Goal: Information Seeking & Learning: Check status

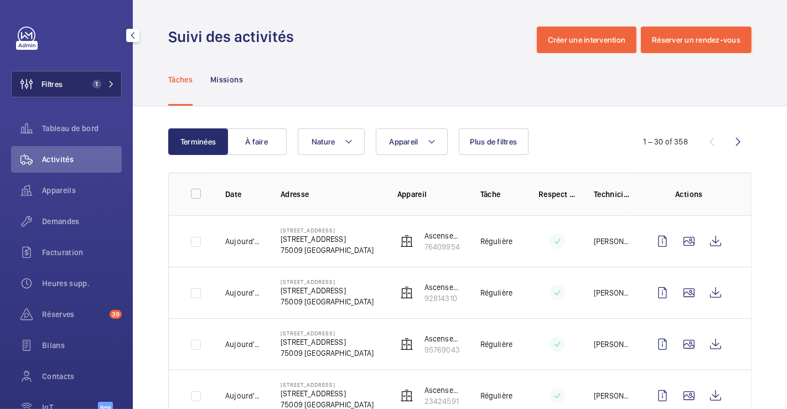
drag, startPoint x: 56, startPoint y: 78, endPoint x: 90, endPoint y: 81, distance: 34.4
click at [56, 79] on span "Filtres" at bounding box center [37, 84] width 51 height 27
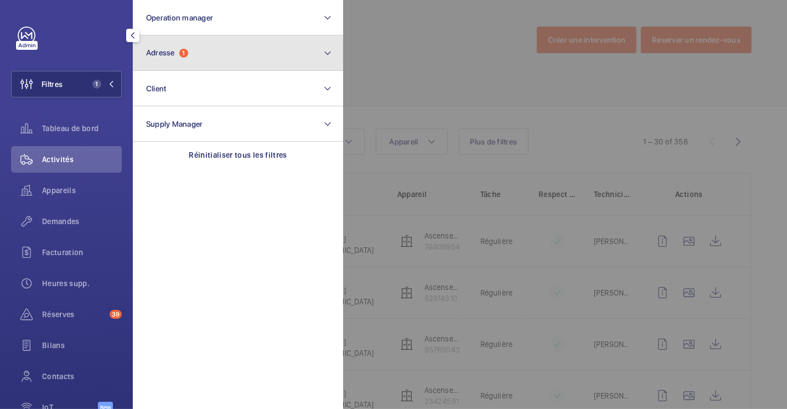
drag, startPoint x: 150, startPoint y: 56, endPoint x: 157, endPoint y: 59, distance: 7.9
click at [150, 56] on span "Adresse" at bounding box center [160, 52] width 29 height 9
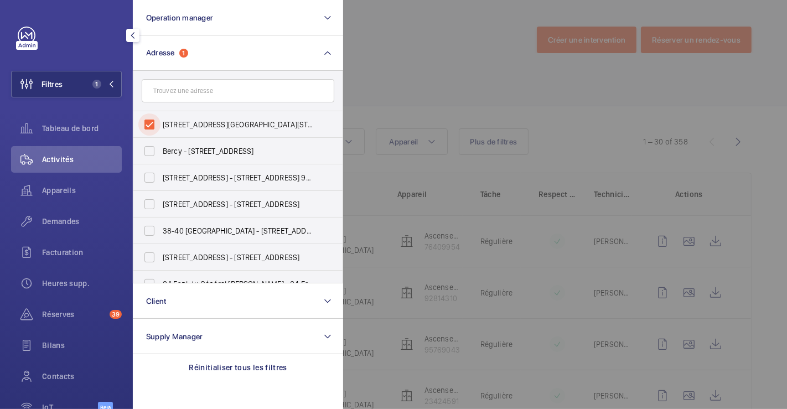
drag, startPoint x: 156, startPoint y: 127, endPoint x: 272, endPoint y: 89, distance: 122.0
click at [156, 127] on input "59 Rue de Provence - 59 Rue de Provence, 75009 PARIS, PARIS 75009" at bounding box center [149, 124] width 22 height 22
checkbox input "false"
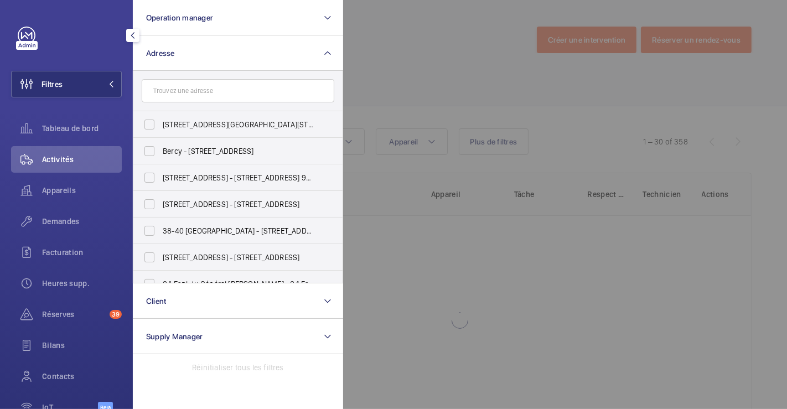
click at [388, 47] on div at bounding box center [736, 204] width 787 height 409
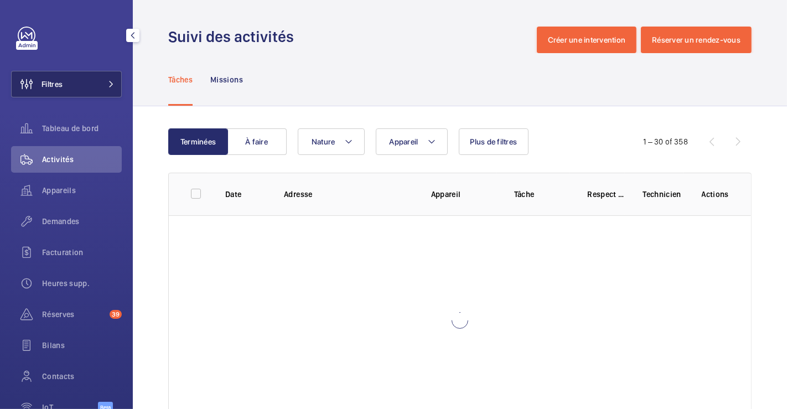
drag, startPoint x: 65, startPoint y: 80, endPoint x: 82, endPoint y: 80, distance: 17.7
click at [64, 80] on button "Filtres" at bounding box center [66, 84] width 111 height 27
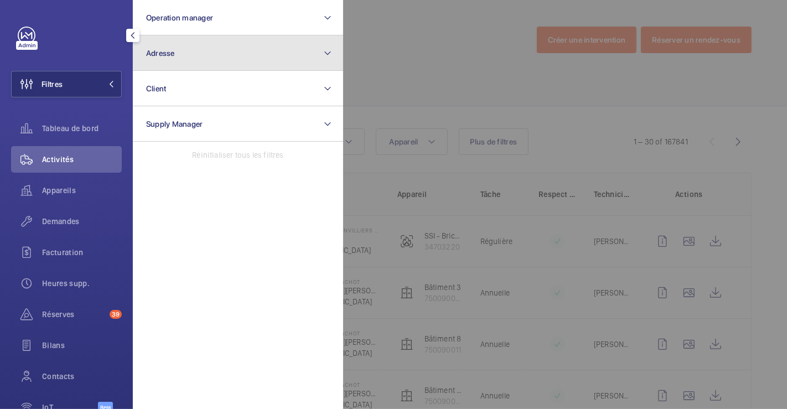
click at [162, 60] on button "Adresse" at bounding box center [238, 52] width 210 height 35
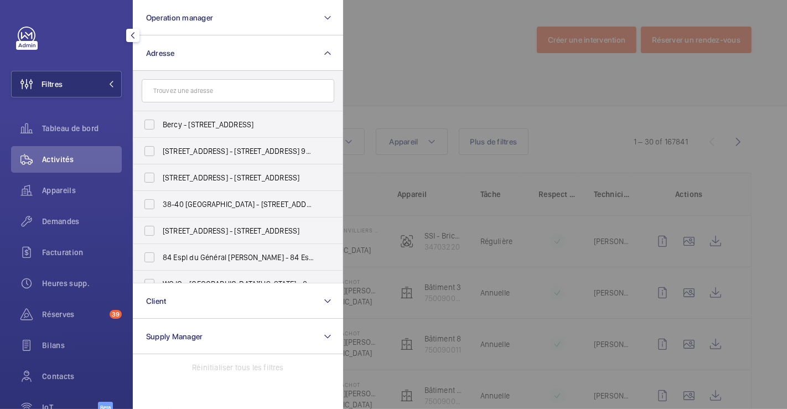
click at [175, 99] on input "text" at bounding box center [238, 90] width 193 height 23
click at [181, 85] on input "text" at bounding box center [238, 90] width 193 height 23
type input "4"
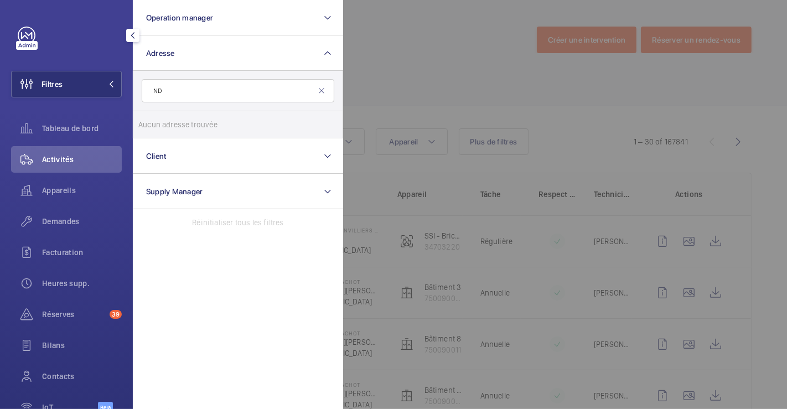
type input "N"
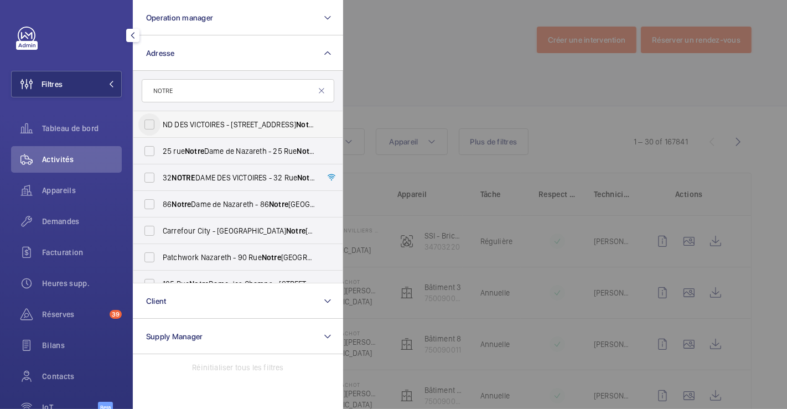
type input "NOTRE"
drag, startPoint x: 145, startPoint y: 126, endPoint x: 181, endPoint y: 112, distance: 38.5
click at [145, 126] on input "ND DES VICTOIRES - 46 Rue Notre Dame des Victoires, 75002 PARIS, PARIS 75002" at bounding box center [149, 124] width 22 height 22
checkbox input "true"
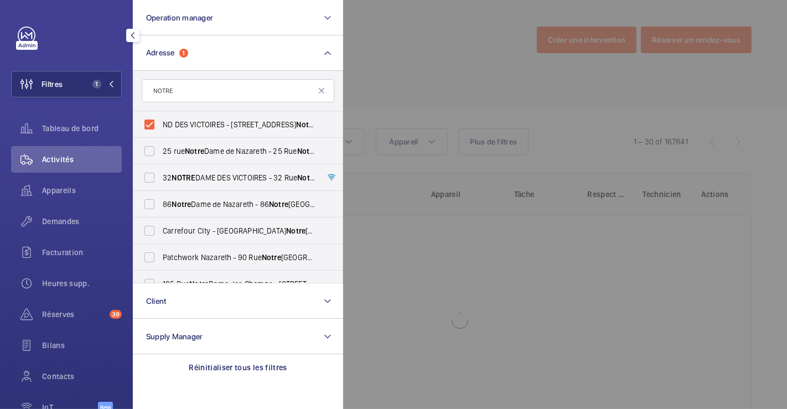
click at [418, 71] on div at bounding box center [736, 204] width 787 height 409
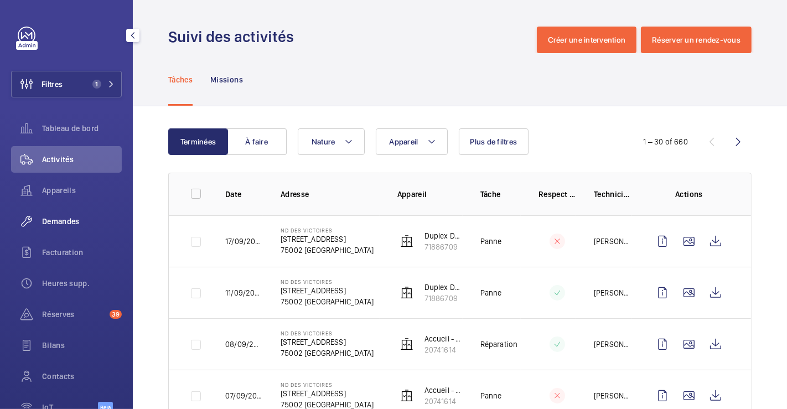
click at [56, 220] on span "Demandes" at bounding box center [82, 221] width 80 height 11
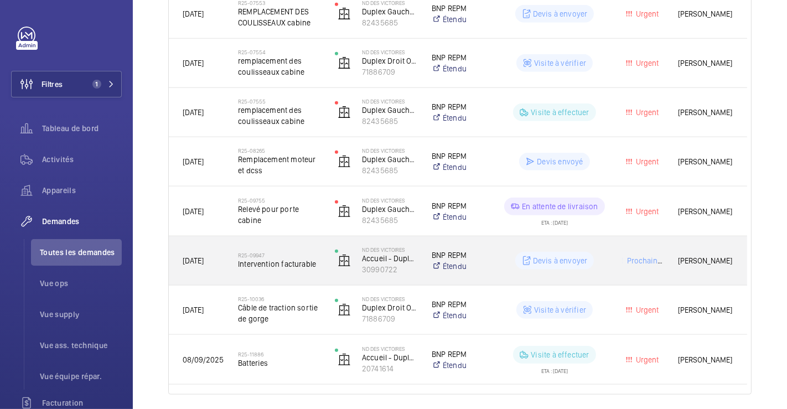
scroll to position [797, 0]
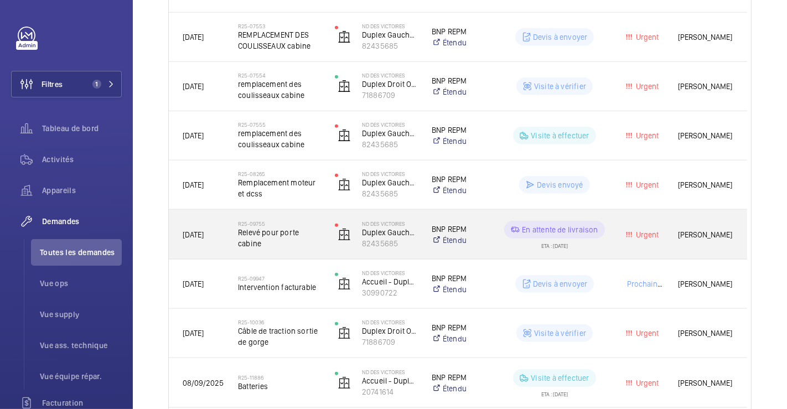
click at [291, 214] on div "R25-09755 Relevé pour porte cabine" at bounding box center [273, 235] width 96 height 50
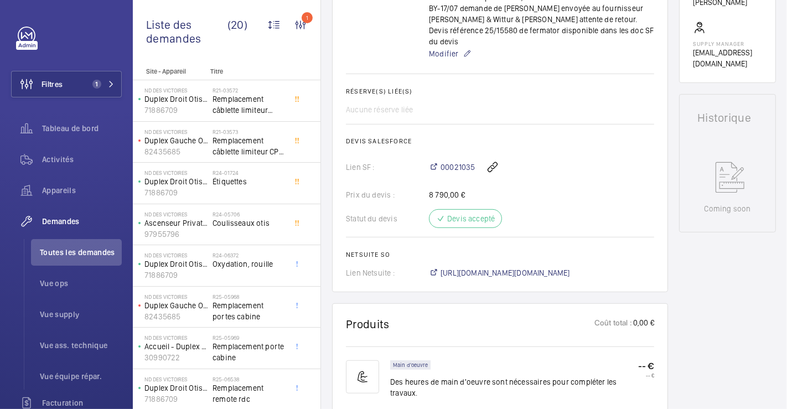
scroll to position [491, 0]
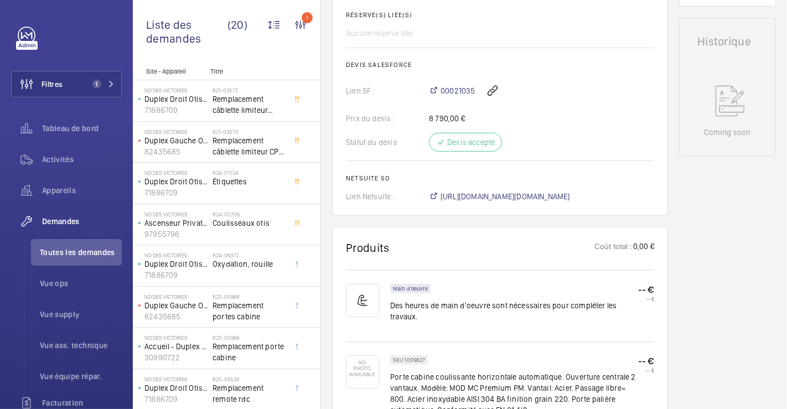
click at [551, 77] on div "00021035" at bounding box center [541, 90] width 225 height 27
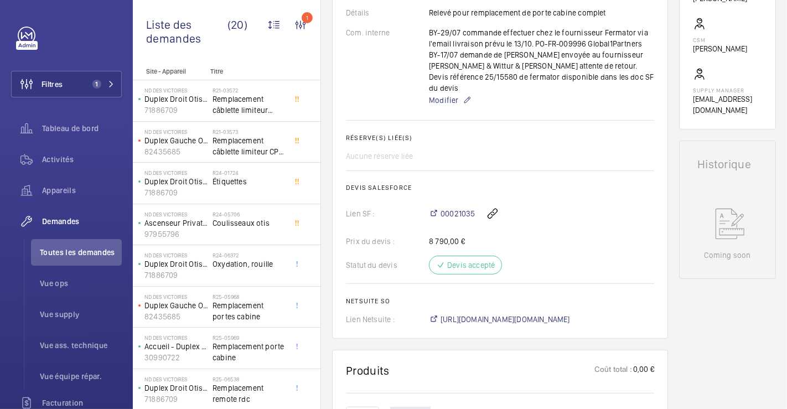
scroll to position [307, 0]
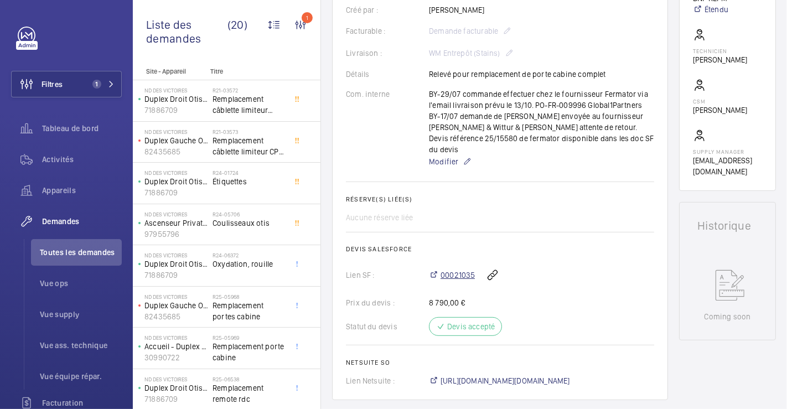
click at [460, 269] on span "00021035" at bounding box center [457, 274] width 34 height 11
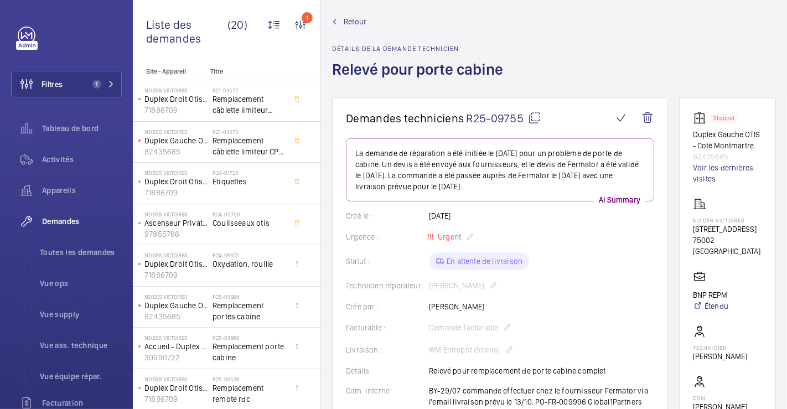
scroll to position [0, 0]
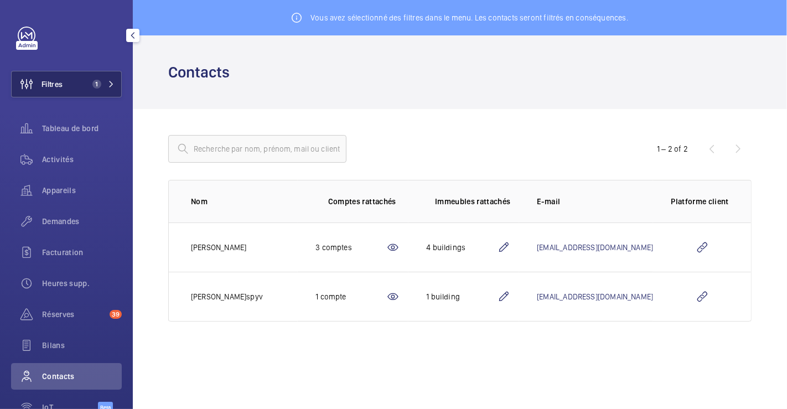
click at [61, 80] on span "Filtres" at bounding box center [52, 84] width 21 height 11
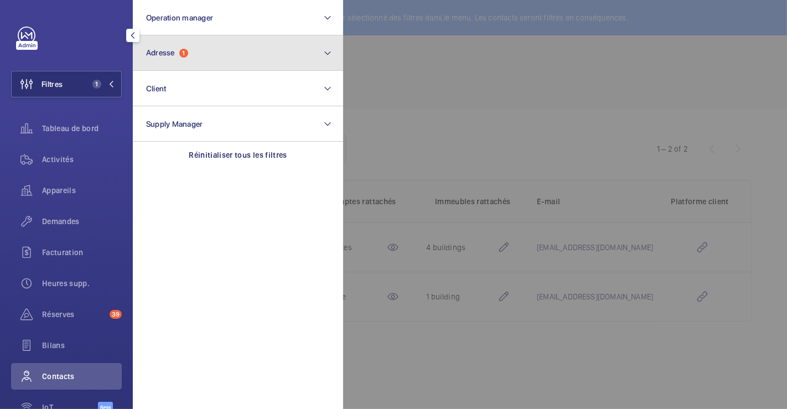
click at [190, 51] on button "Adresse 1" at bounding box center [238, 52] width 210 height 35
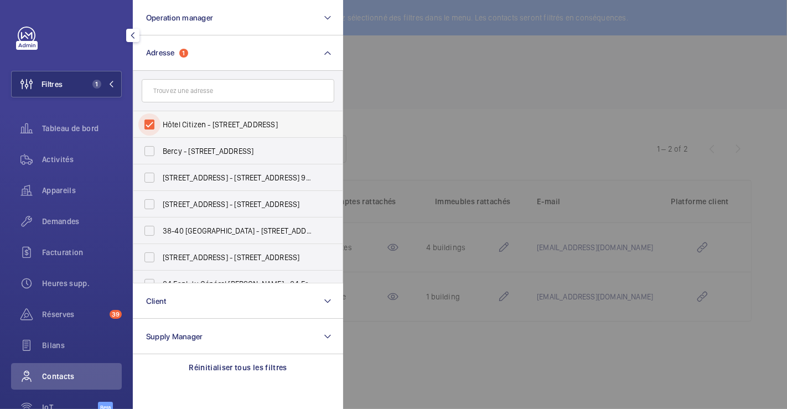
drag, startPoint x: 155, startPoint y: 122, endPoint x: 182, endPoint y: 121, distance: 26.6
click at [156, 122] on input "Hôtel Citizen - [STREET_ADDRESS]" at bounding box center [149, 124] width 22 height 22
checkbox input "false"
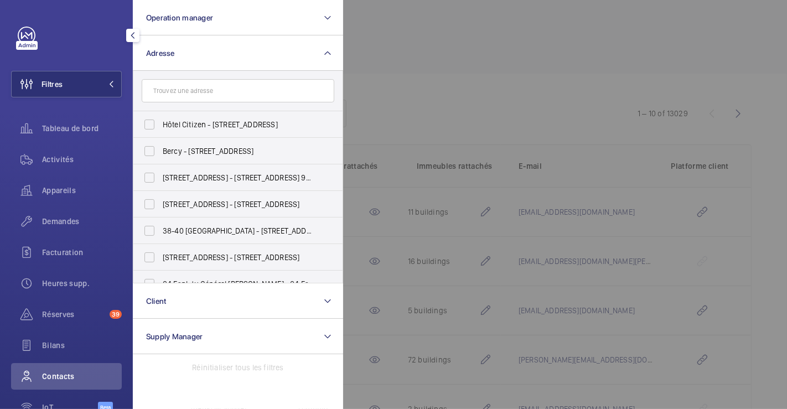
click at [433, 99] on div at bounding box center [736, 204] width 787 height 409
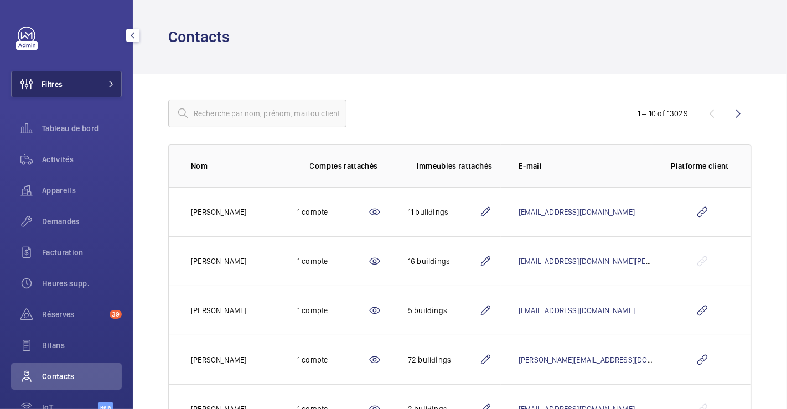
click at [45, 80] on span "Filtres" at bounding box center [52, 84] width 21 height 11
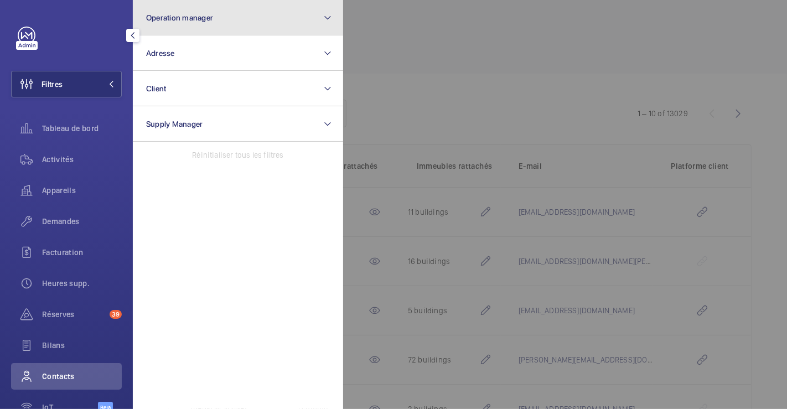
click at [229, 20] on button "Operation manager" at bounding box center [238, 17] width 210 height 35
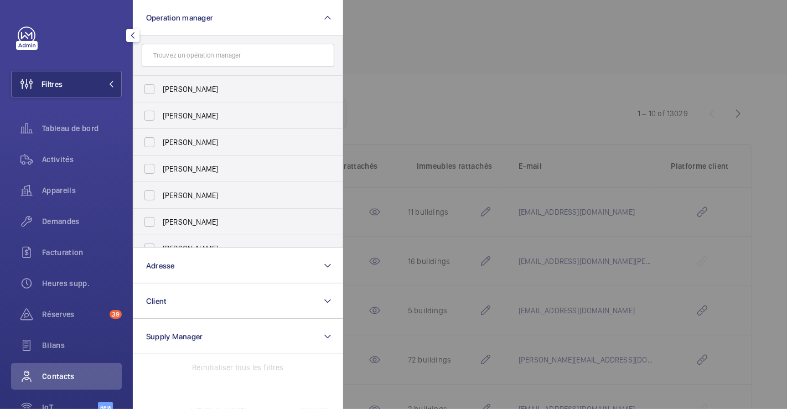
drag, startPoint x: 484, startPoint y: 65, endPoint x: 467, endPoint y: 66, distance: 16.6
click at [488, 65] on div at bounding box center [736, 204] width 787 height 409
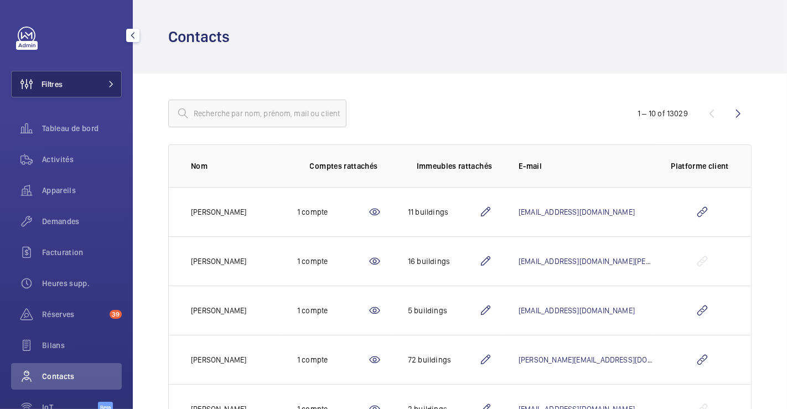
click at [60, 86] on span "Filtres" at bounding box center [52, 84] width 21 height 11
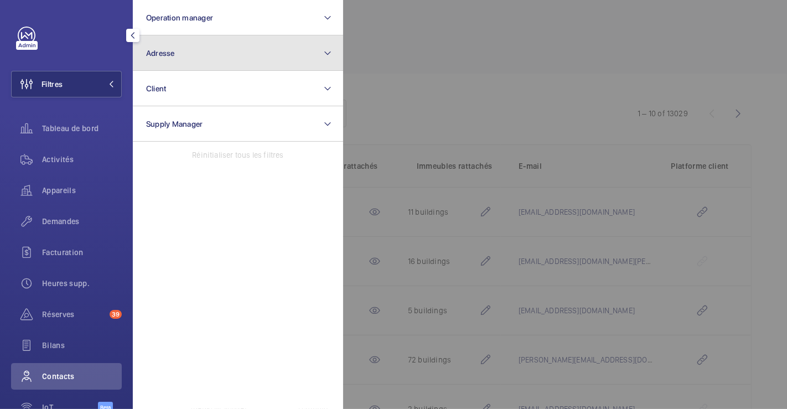
click at [186, 51] on button "Adresse" at bounding box center [238, 52] width 210 height 35
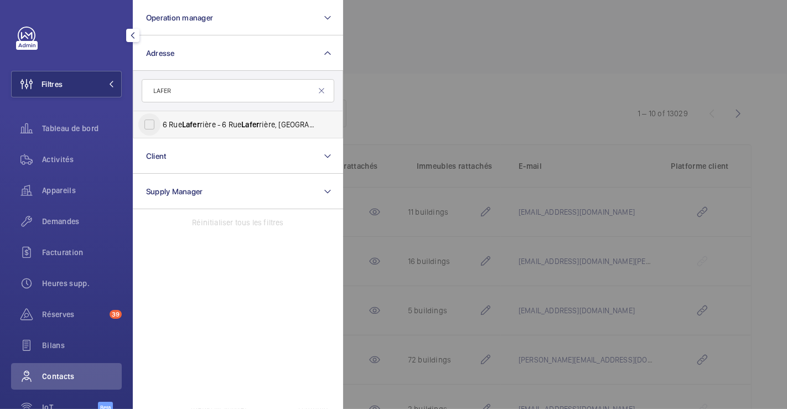
type input "LAFER"
drag, startPoint x: 154, startPoint y: 126, endPoint x: 248, endPoint y: 110, distance: 94.8
click at [154, 125] on input "[STREET_ADDRESS]" at bounding box center [149, 124] width 22 height 22
checkbox input "true"
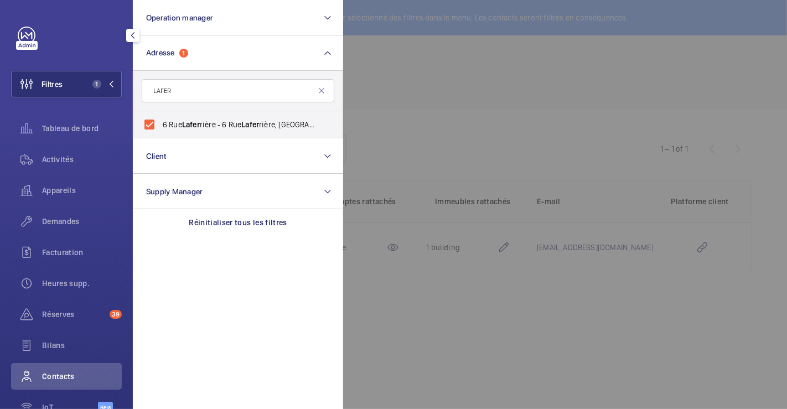
drag, startPoint x: 534, startPoint y: 64, endPoint x: 519, endPoint y: 73, distance: 18.1
click at [535, 64] on div at bounding box center [736, 204] width 787 height 409
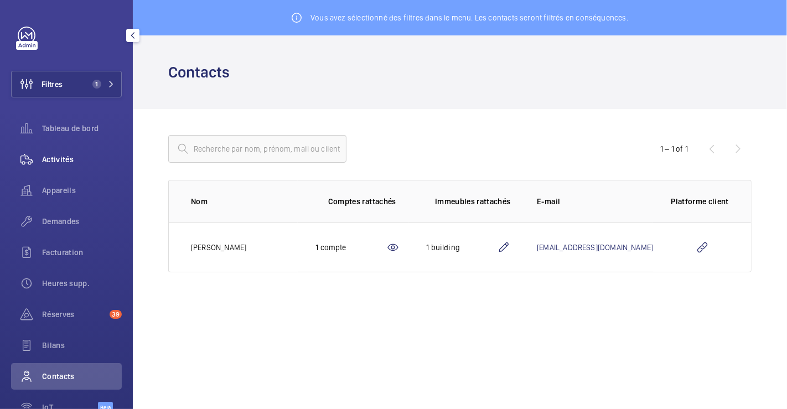
click at [52, 159] on span "Activités" at bounding box center [82, 159] width 80 height 11
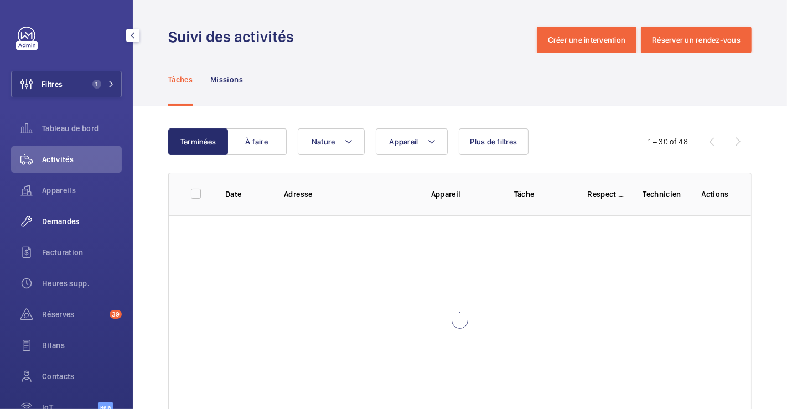
click at [66, 218] on span "Demandes" at bounding box center [82, 221] width 80 height 11
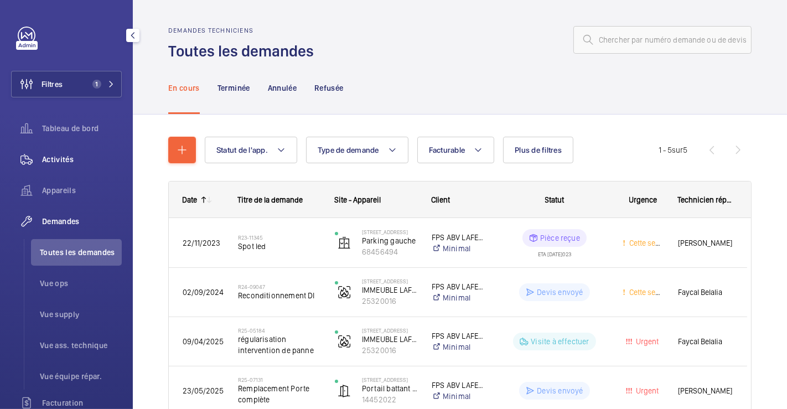
drag, startPoint x: 59, startPoint y: 157, endPoint x: 73, endPoint y: 163, distance: 15.4
click at [59, 158] on span "Activités" at bounding box center [82, 159] width 80 height 11
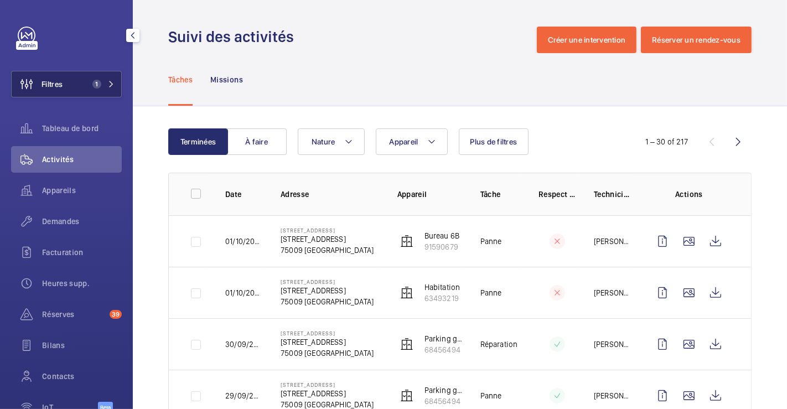
click at [63, 79] on span "Filtres" at bounding box center [52, 84] width 21 height 11
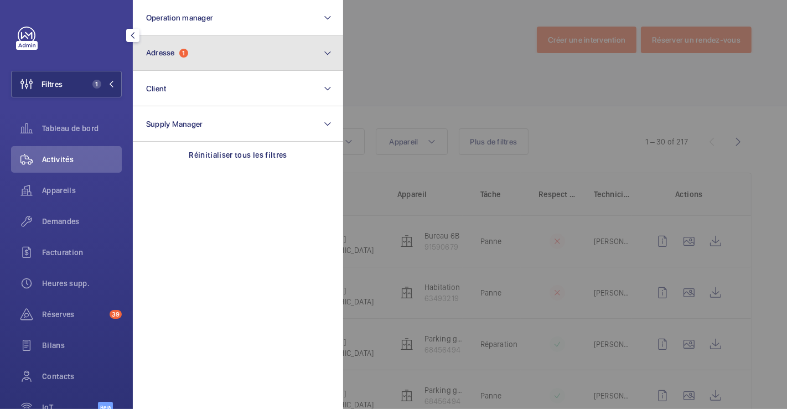
click at [199, 50] on button "Adresse 1" at bounding box center [238, 52] width 210 height 35
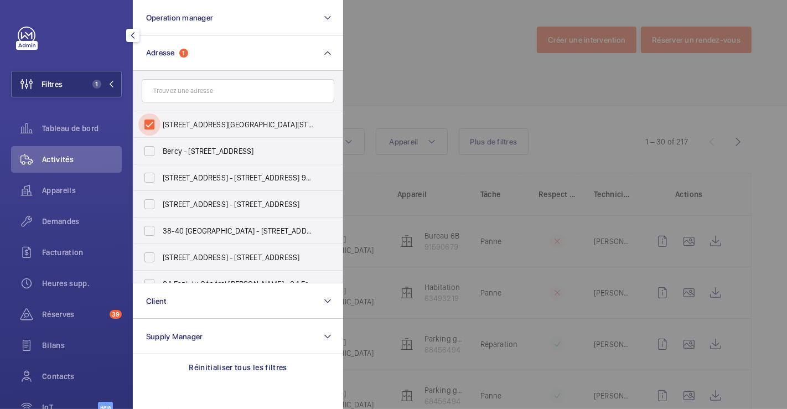
drag, startPoint x: 153, startPoint y: 123, endPoint x: 279, endPoint y: 84, distance: 131.5
click at [153, 123] on input "[STREET_ADDRESS][GEOGRAPHIC_DATA][STREET_ADDRESS][PERSON_NAME]" at bounding box center [149, 124] width 22 height 22
checkbox input "false"
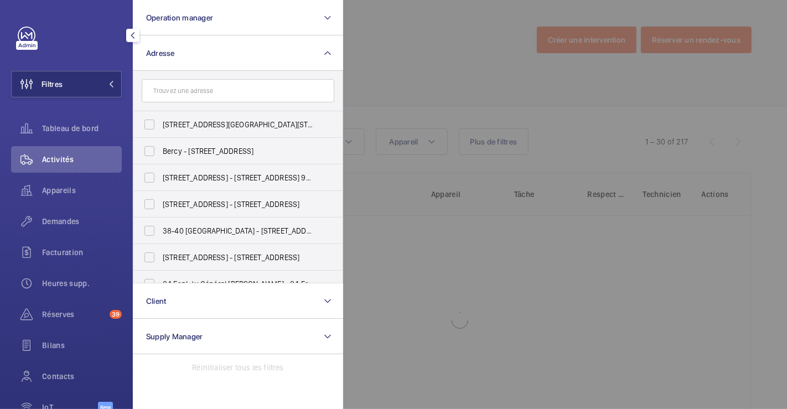
click at [397, 54] on div at bounding box center [736, 204] width 787 height 409
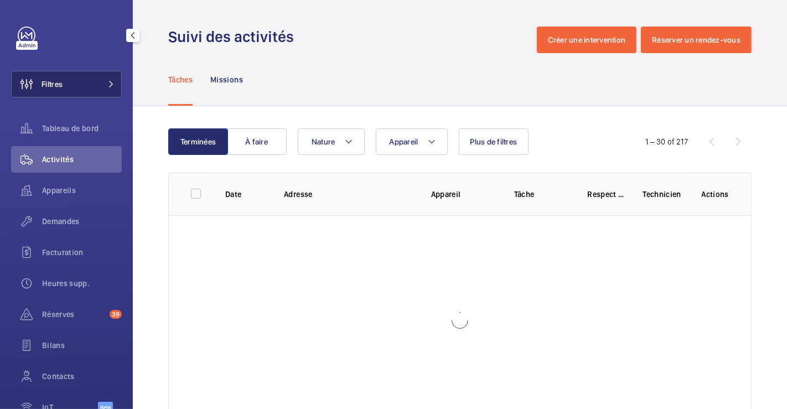
click at [68, 80] on button "Filtres" at bounding box center [66, 84] width 111 height 27
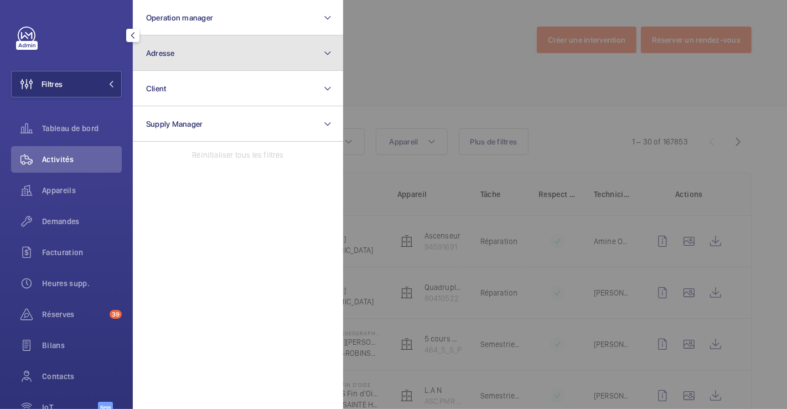
click at [200, 55] on button "Adresse" at bounding box center [238, 52] width 210 height 35
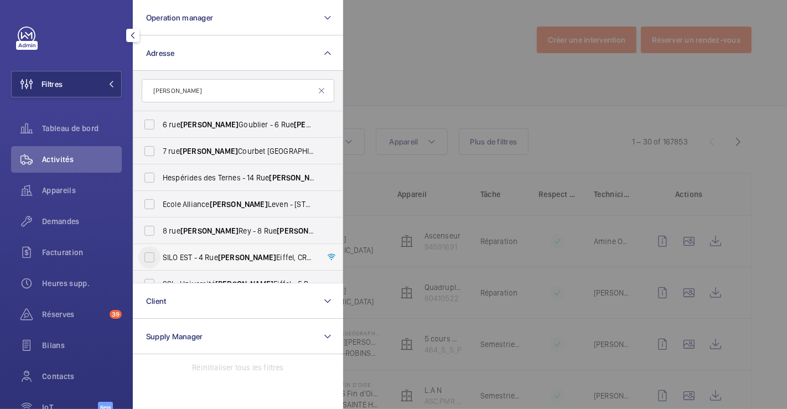
type input "[PERSON_NAME]"
drag, startPoint x: 147, startPoint y: 251, endPoint x: 204, endPoint y: 217, distance: 66.5
click at [147, 252] on input "SILO EST - [STREET_ADDRESS][PERSON_NAME][PERSON_NAME]" at bounding box center [149, 257] width 22 height 22
checkbox input "true"
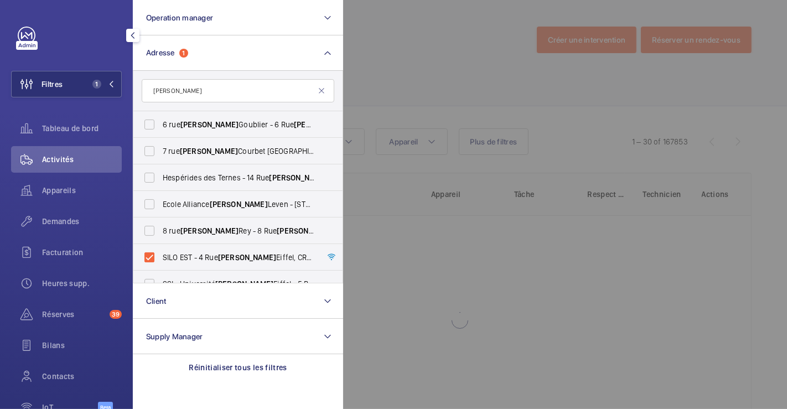
drag, startPoint x: 397, startPoint y: 58, endPoint x: 400, endPoint y: 63, distance: 6.2
click at [397, 58] on div at bounding box center [736, 204] width 787 height 409
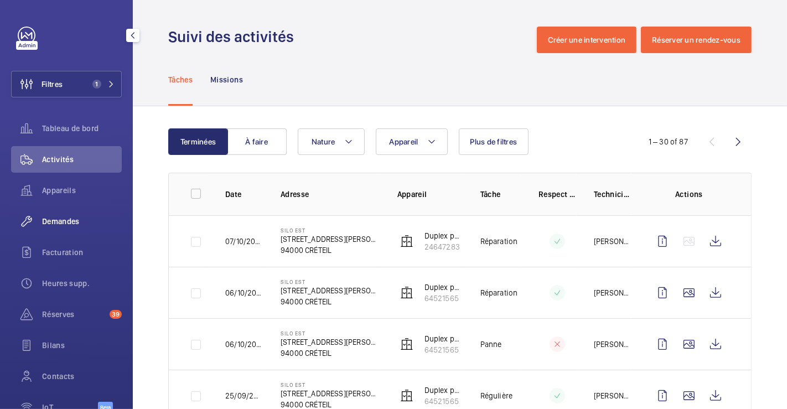
click at [68, 218] on span "Demandes" at bounding box center [82, 221] width 80 height 11
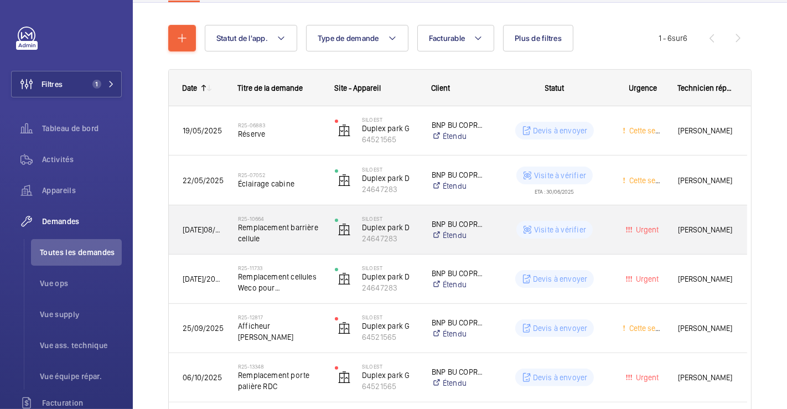
scroll to position [167, 0]
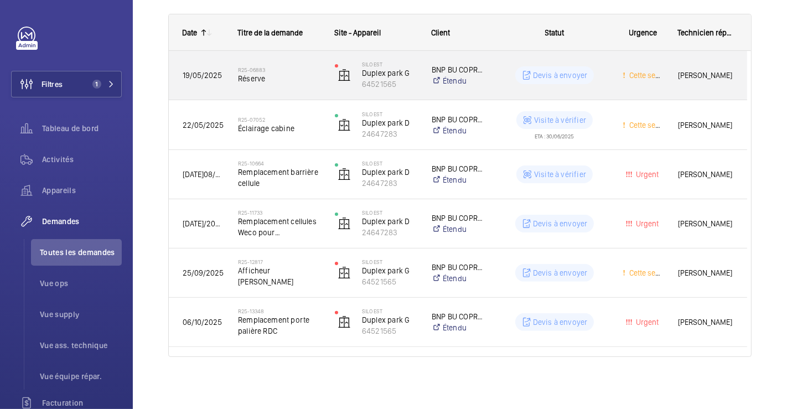
click at [292, 66] on h2 "R25-06883" at bounding box center [279, 69] width 82 height 7
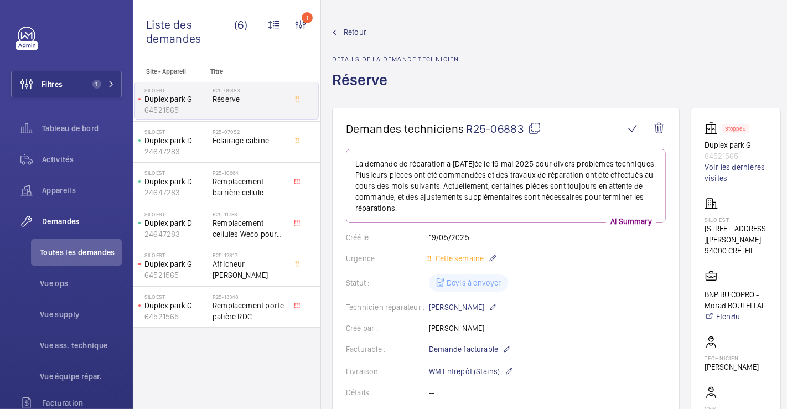
click at [348, 31] on span "Retour" at bounding box center [355, 32] width 23 height 11
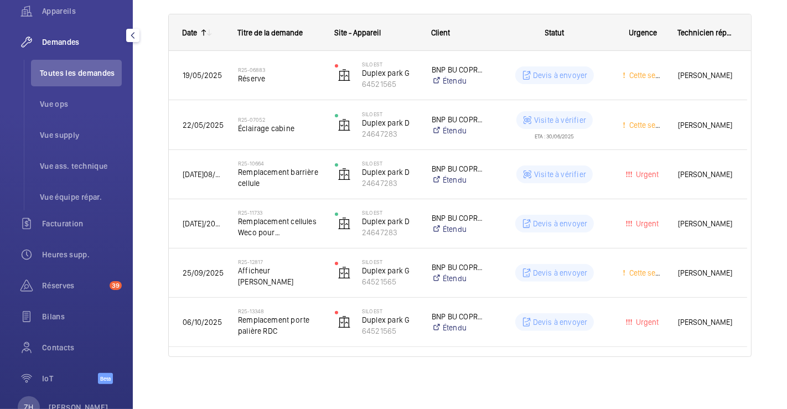
scroll to position [184, 0]
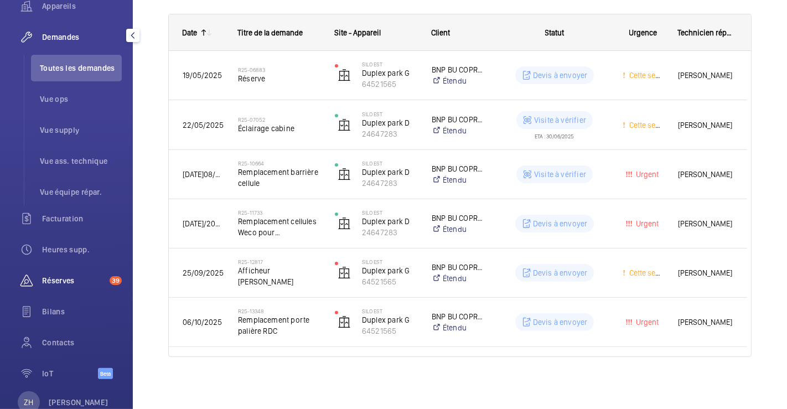
click at [69, 282] on span "Réserves" at bounding box center [73, 280] width 63 height 11
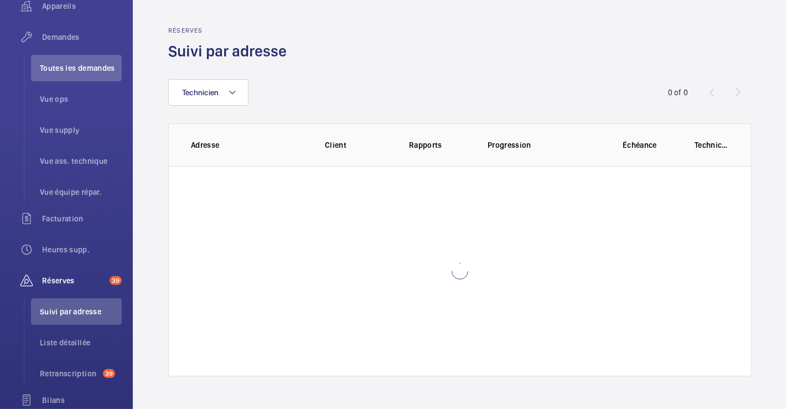
scroll to position [153, 0]
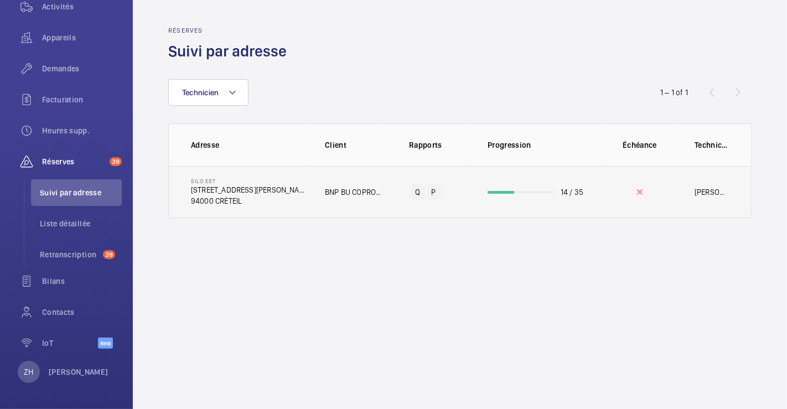
click at [267, 189] on td "SILO EST [STREET_ADDRESS][PERSON_NAME]" at bounding box center [238, 192] width 138 height 52
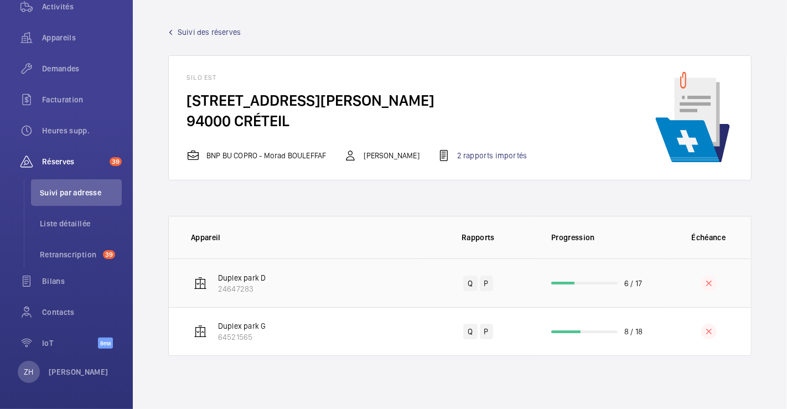
click at [362, 274] on td "Duplex park D 24647283" at bounding box center [296, 282] width 254 height 49
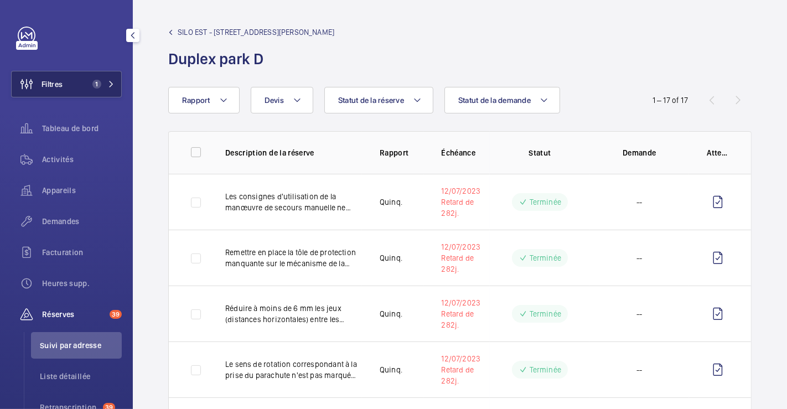
click at [69, 84] on button "Filtres 1" at bounding box center [66, 84] width 111 height 27
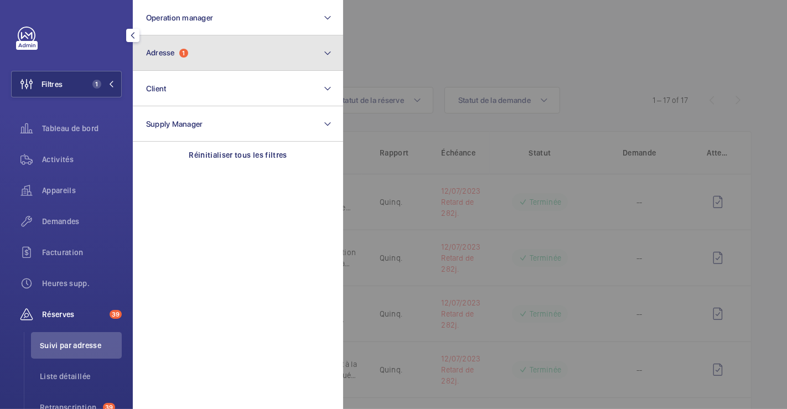
click at [199, 50] on button "Adresse 1" at bounding box center [238, 52] width 210 height 35
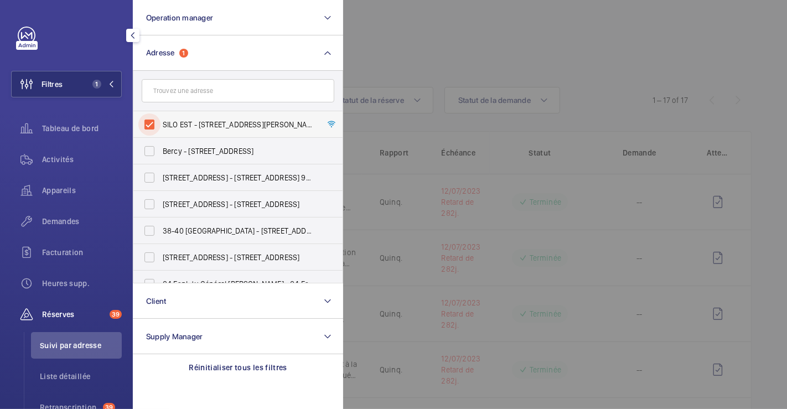
click at [157, 119] on input "SILO EST - [STREET_ADDRESS][PERSON_NAME]" at bounding box center [149, 124] width 22 height 22
checkbox input "false"
click at [477, 50] on div at bounding box center [736, 204] width 787 height 409
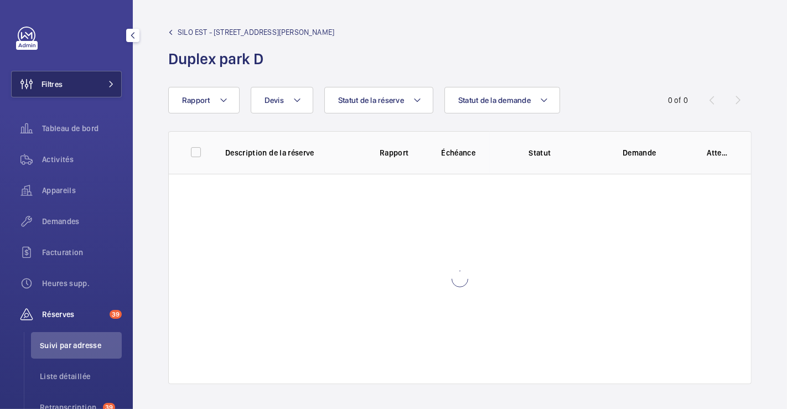
click at [68, 84] on button "Filtres" at bounding box center [66, 84] width 111 height 27
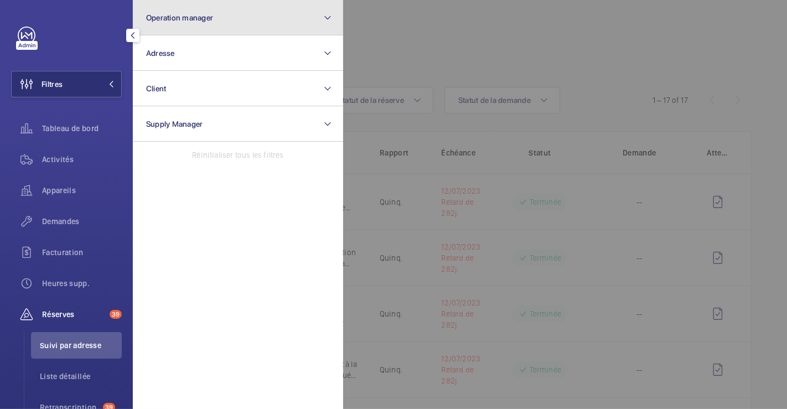
click at [210, 7] on button "Operation manager" at bounding box center [238, 17] width 210 height 35
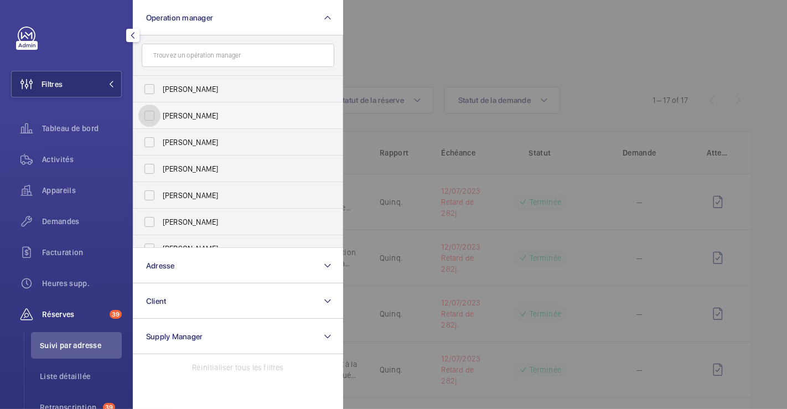
drag, startPoint x: 147, startPoint y: 120, endPoint x: 155, endPoint y: 116, distance: 9.5
click at [147, 120] on input "[PERSON_NAME]" at bounding box center [149, 116] width 22 height 22
checkbox input "true"
click at [416, 58] on div at bounding box center [736, 204] width 787 height 409
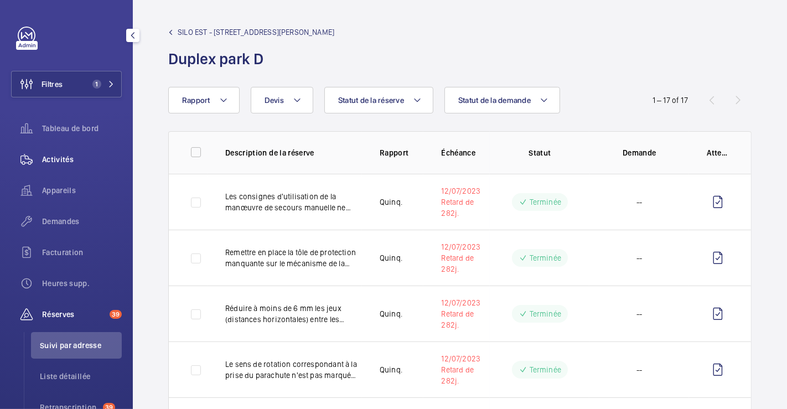
click at [53, 152] on div "Activités" at bounding box center [66, 159] width 111 height 27
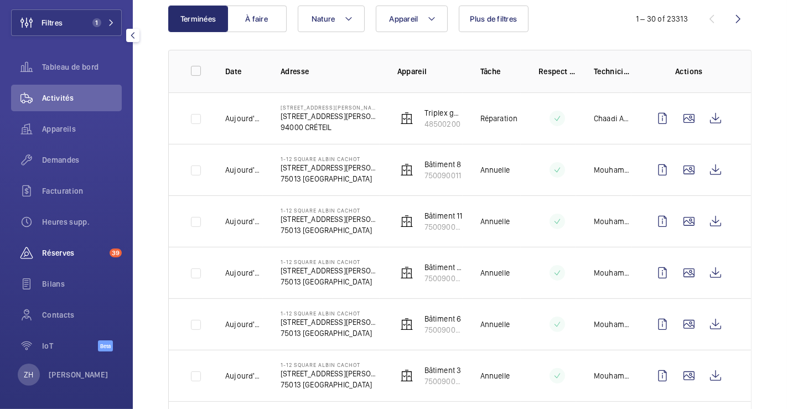
scroll to position [64, 0]
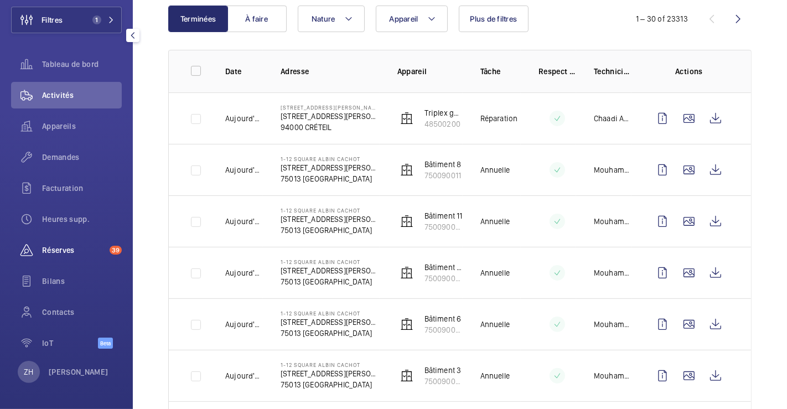
click at [85, 246] on span "Réserves" at bounding box center [73, 250] width 63 height 11
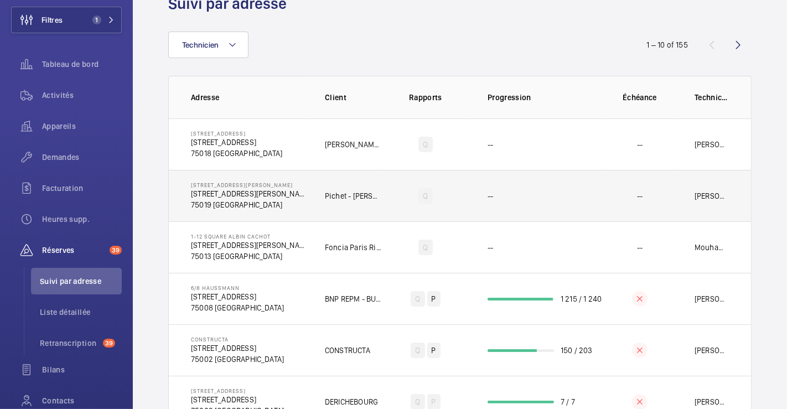
scroll to position [184, 0]
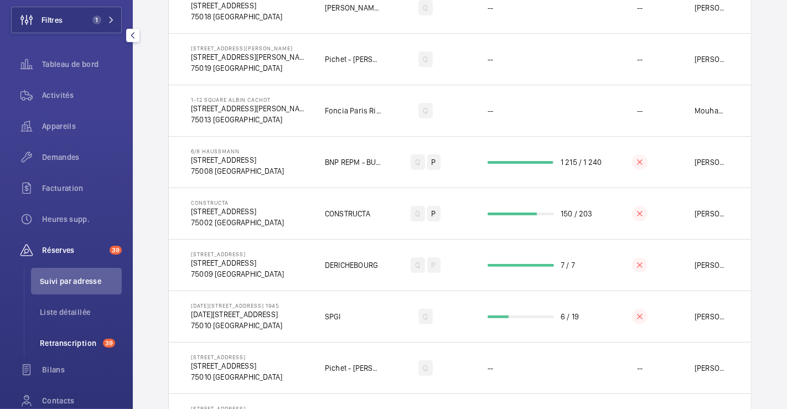
click at [49, 343] on span "Retranscription" at bounding box center [69, 343] width 59 height 11
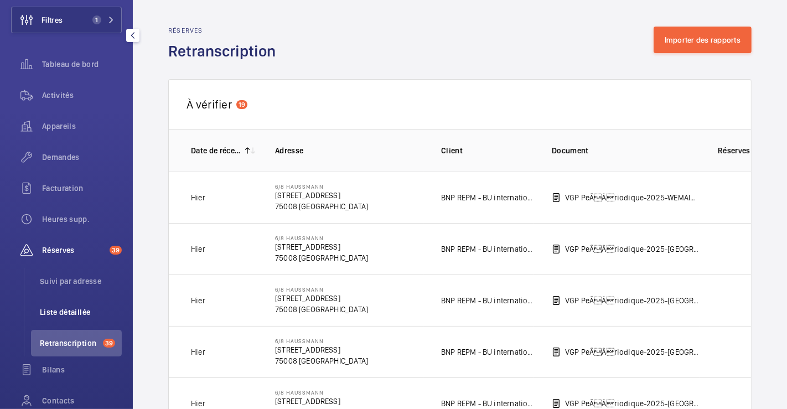
scroll to position [3, 0]
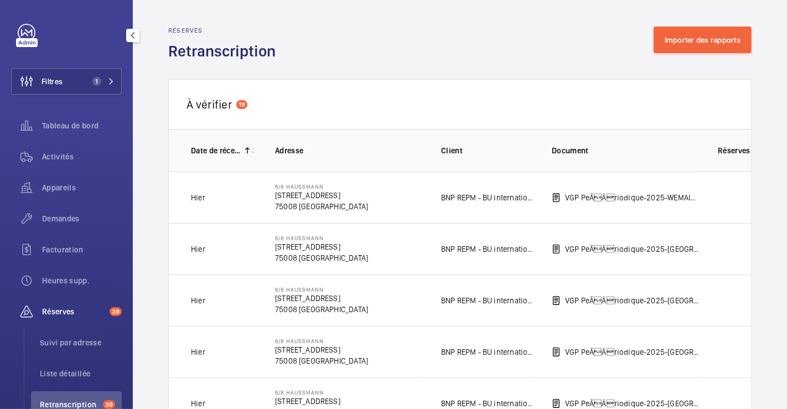
click at [61, 303] on div "Réserves 39" at bounding box center [66, 311] width 111 height 27
click at [60, 309] on span "Réserves" at bounding box center [73, 311] width 63 height 11
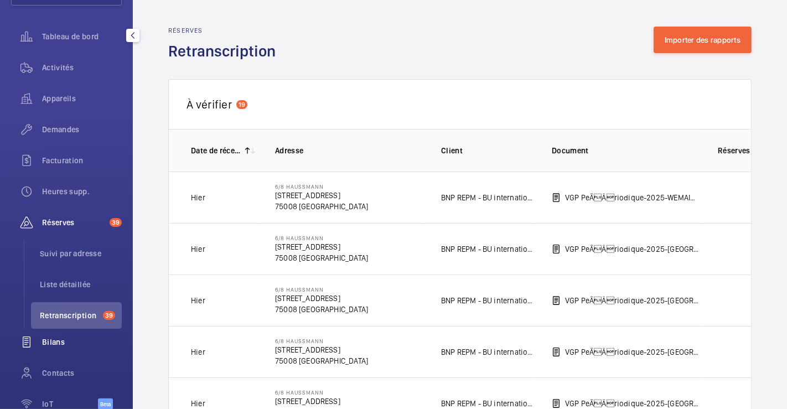
scroll to position [126, 0]
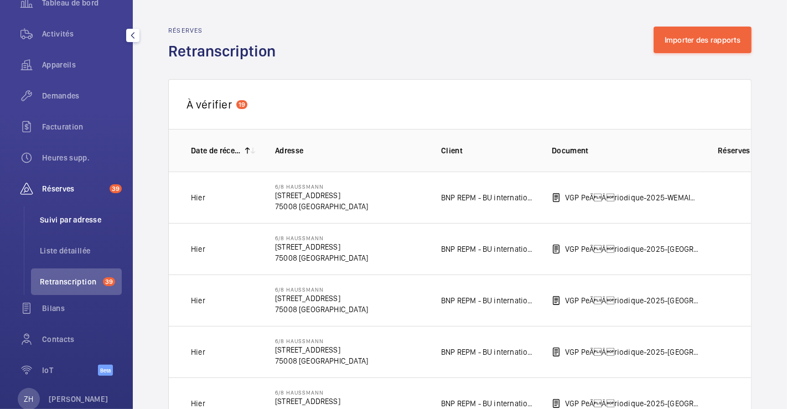
click at [79, 221] on span "Suivi par adresse" at bounding box center [81, 219] width 82 height 11
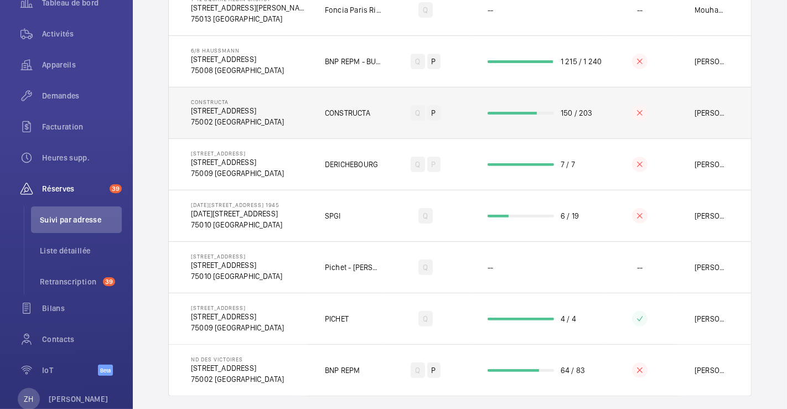
scroll to position [296, 0]
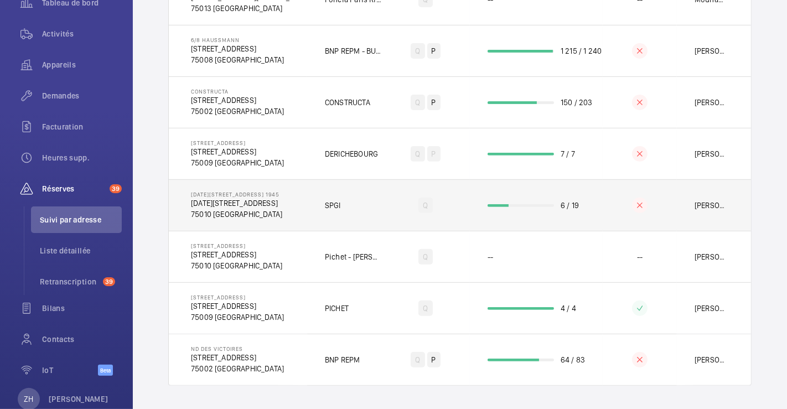
click at [400, 189] on td "Q" at bounding box center [425, 204] width 89 height 51
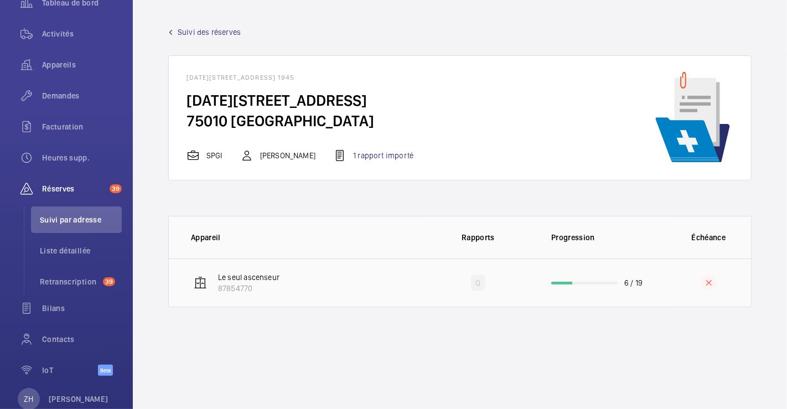
click at [374, 274] on td "Le seul ascenseur 87854770" at bounding box center [296, 282] width 254 height 49
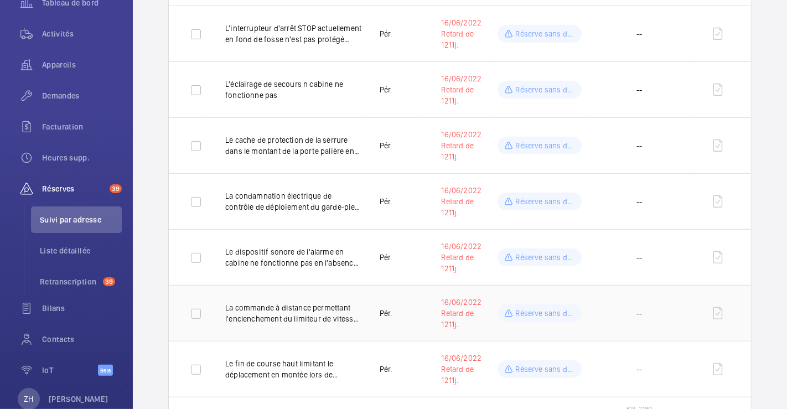
scroll to position [554, 0]
